Goal: Find specific page/section: Find specific page/section

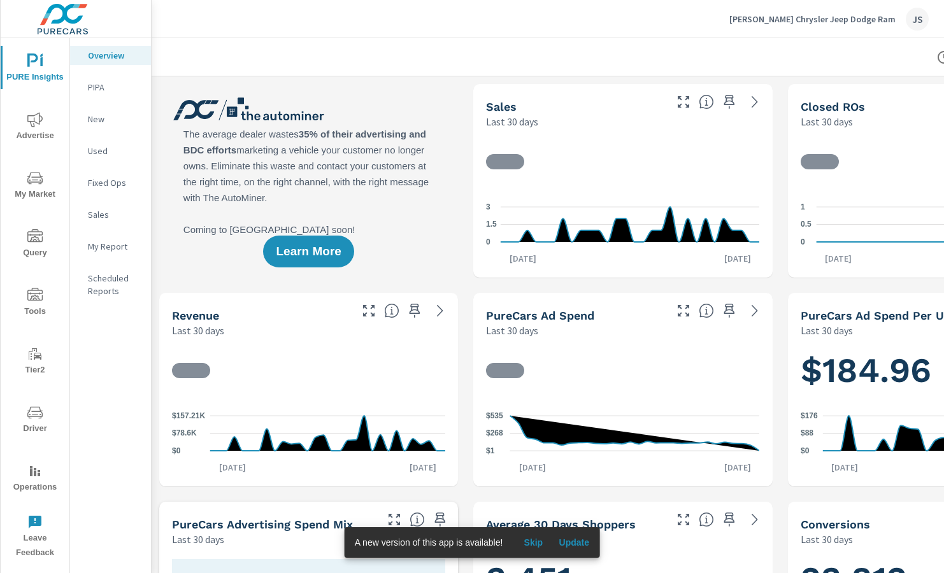
click at [38, 190] on span "My Market" at bounding box center [34, 186] width 61 height 31
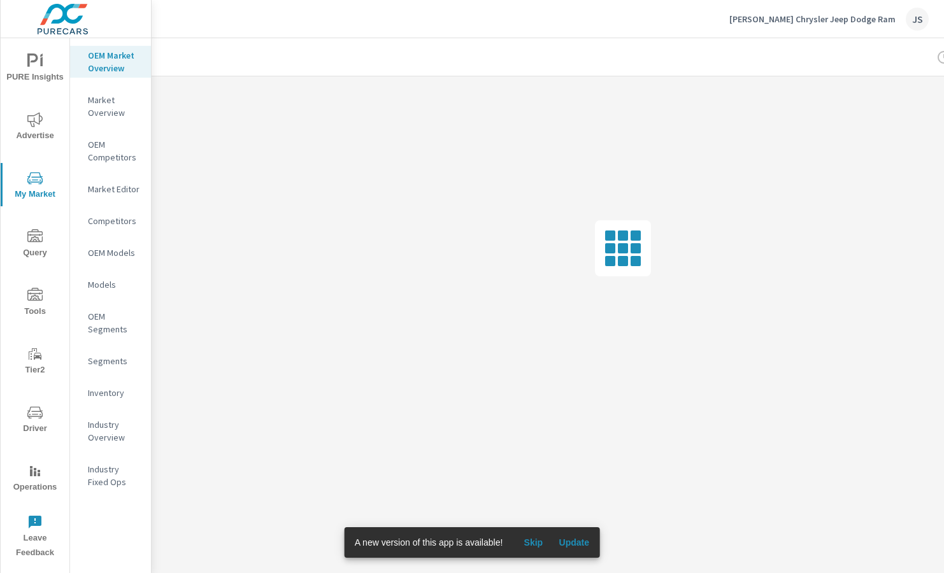
click at [48, 302] on span "Tools" at bounding box center [34, 303] width 61 height 31
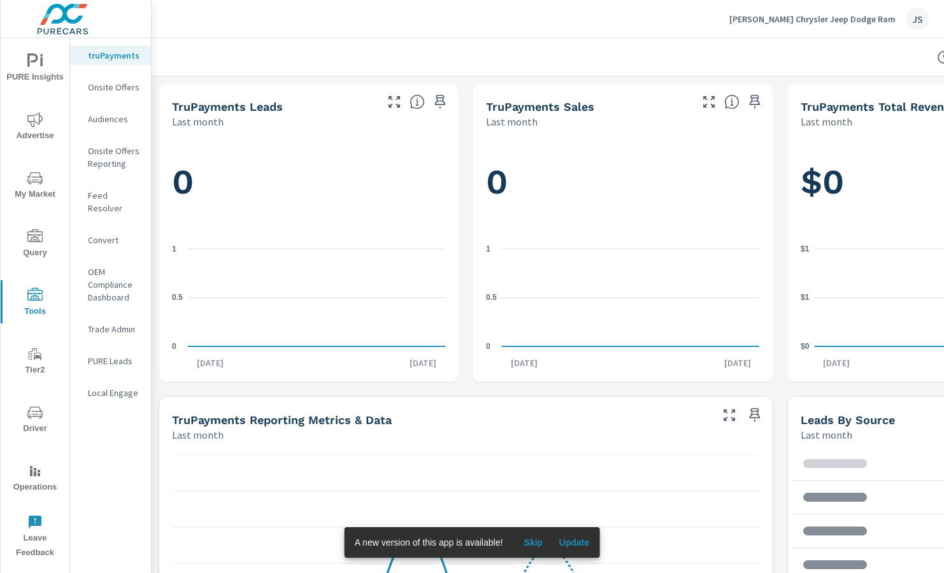
click at [38, 419] on icon "nav menu" at bounding box center [34, 412] width 15 height 15
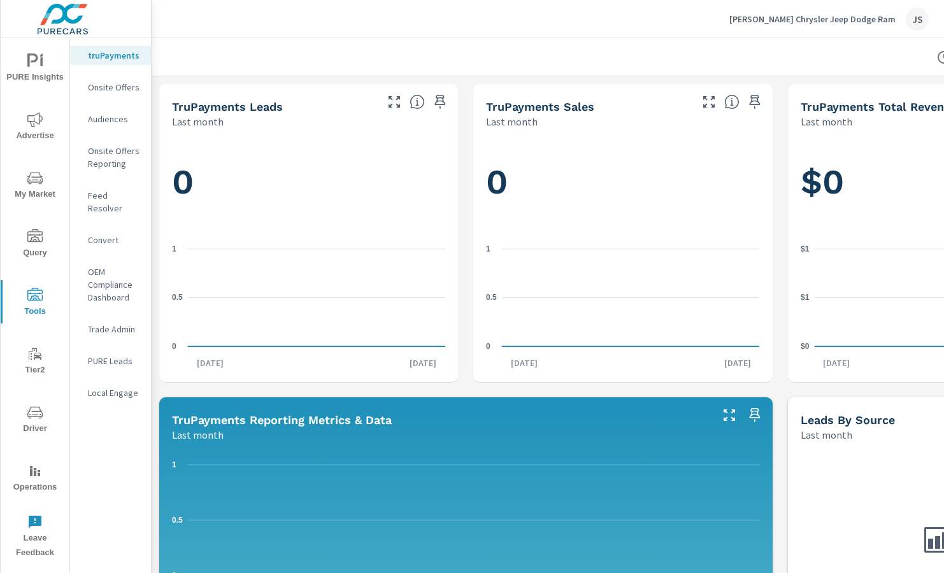
click at [36, 414] on icon "nav menu" at bounding box center [35, 414] width 6 height 1
